Goal: Task Accomplishment & Management: Complete application form

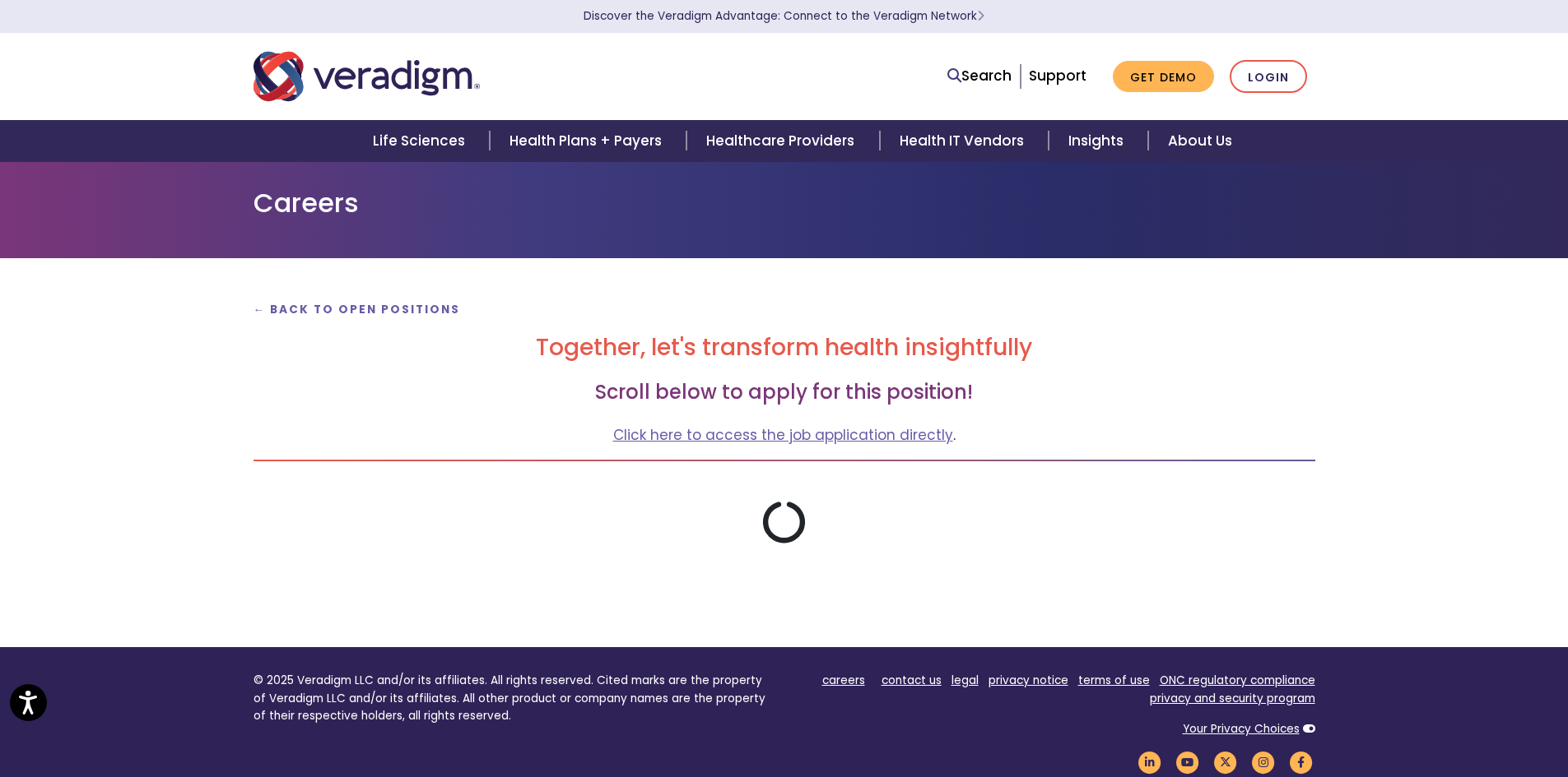
click at [333, 447] on div "← Back to Open Positions Together, let's transform health insightfully Scroll b…" at bounding box center [784, 421] width 1086 height 246
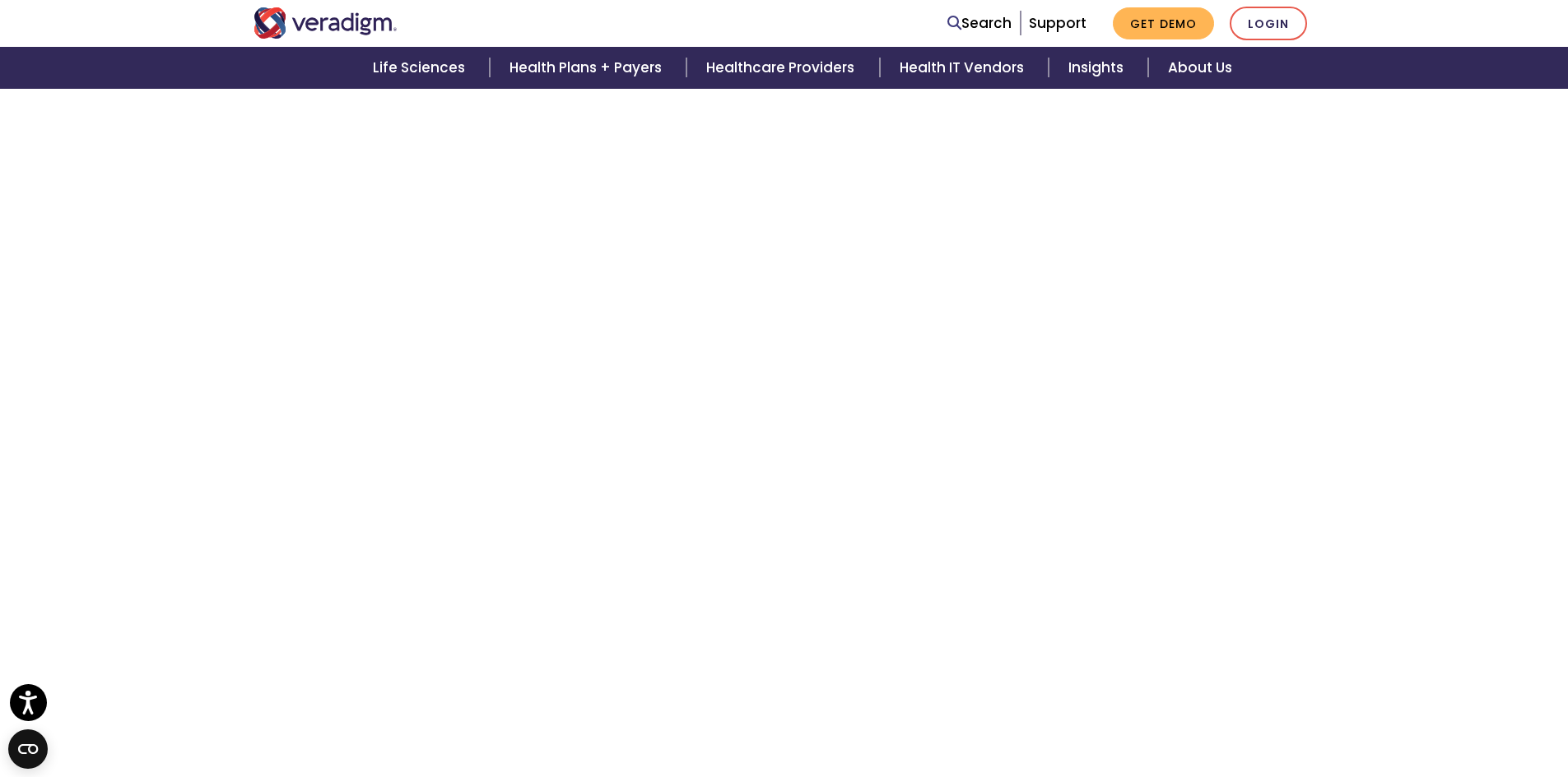
scroll to position [1974, 0]
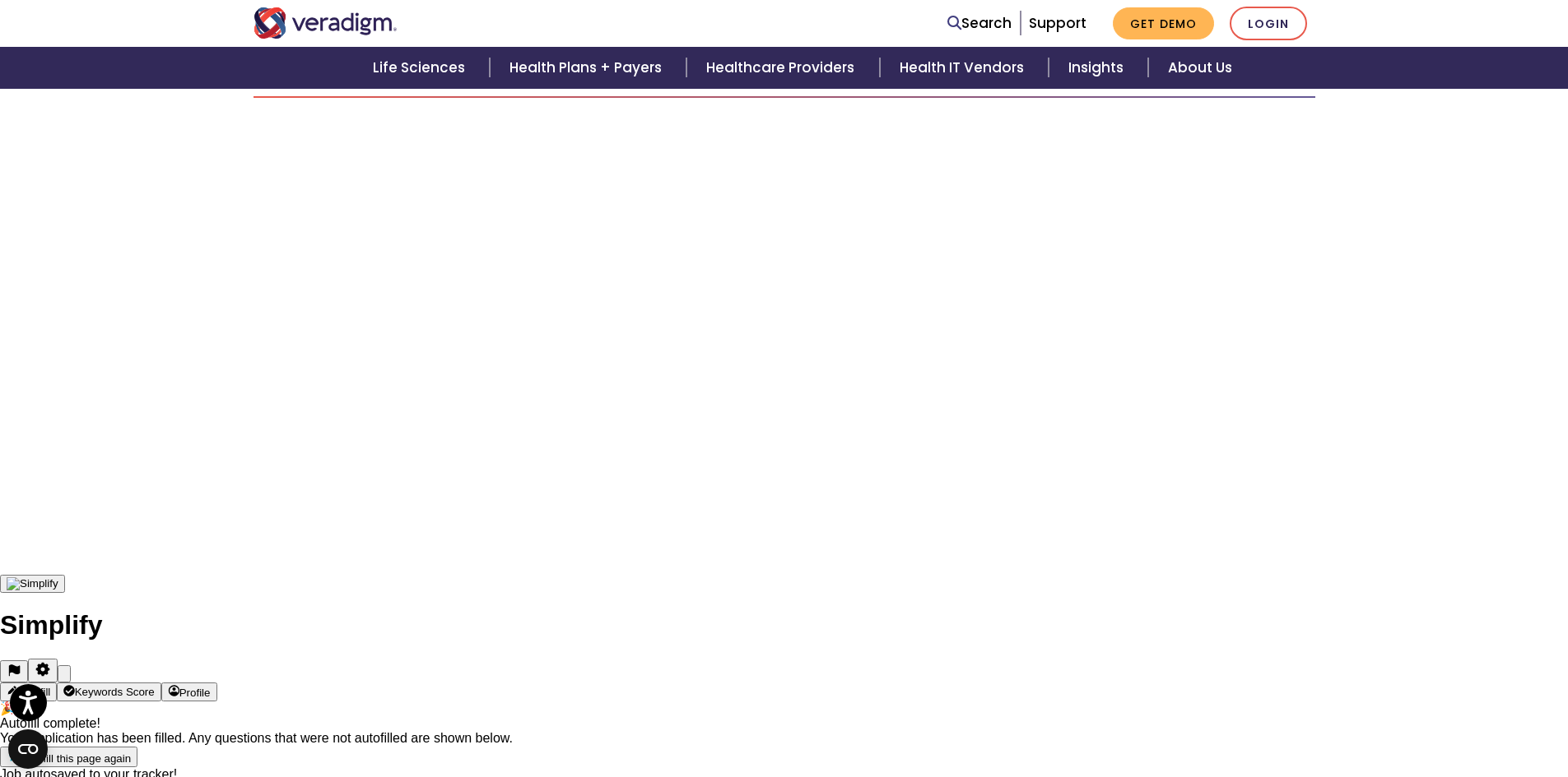
scroll to position [254, 0]
